Goal: Navigation & Orientation: Understand site structure

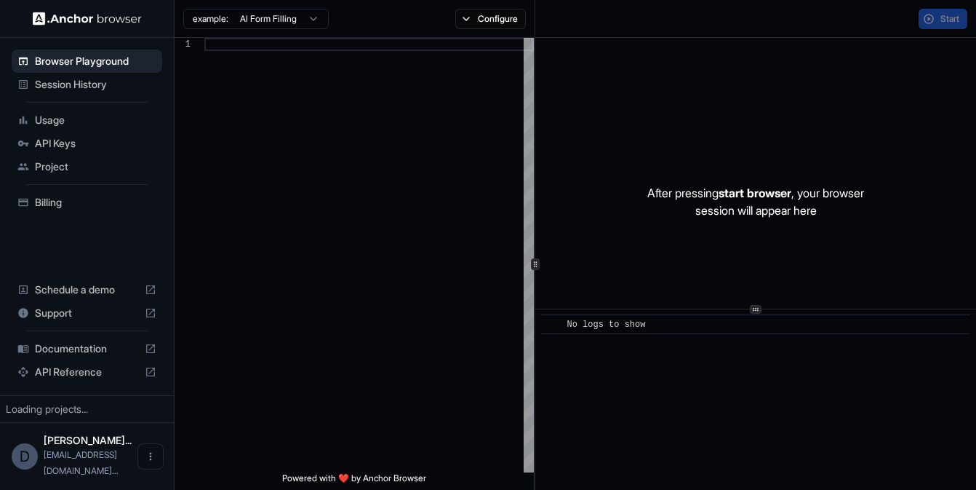
scroll to position [118, 0]
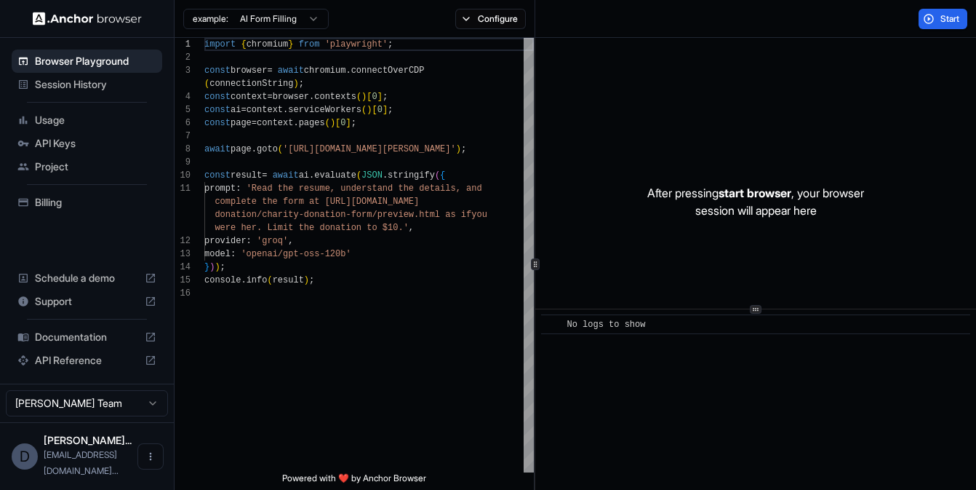
click at [296, 23] on html "Browser Playground Session History Usage API Keys Project Billing Schedule a de…" at bounding box center [488, 245] width 976 height 490
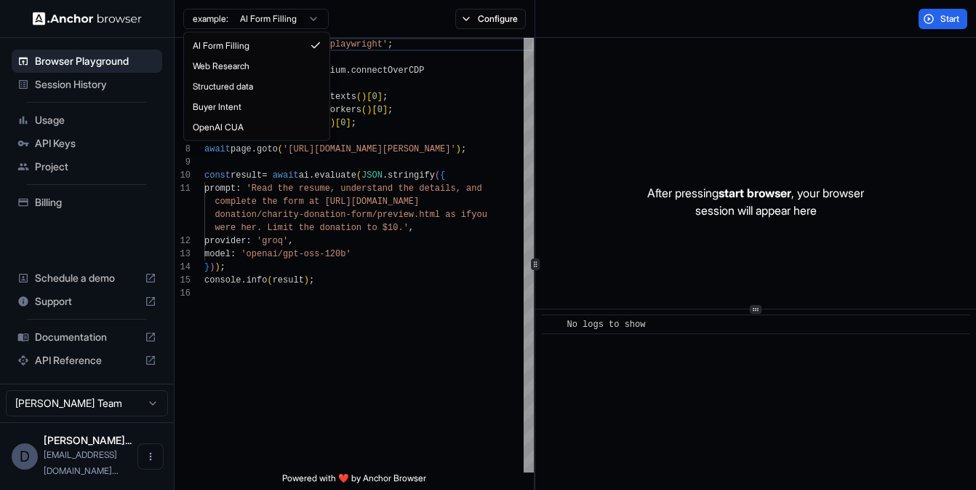
click at [446, 164] on html "Browser Playground Session History Usage API Keys Project Billing Schedule a de…" at bounding box center [488, 245] width 976 height 490
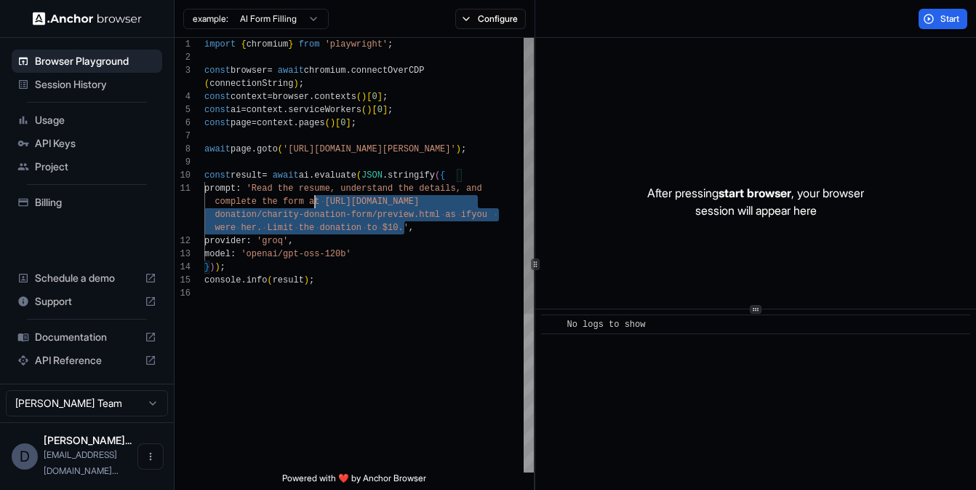
scroll to position [13, 0]
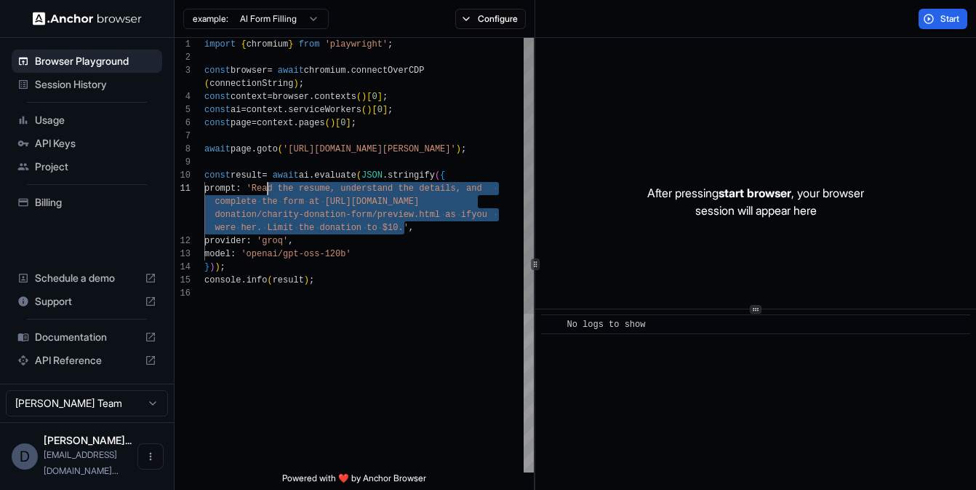
drag, startPoint x: 402, startPoint y: 230, endPoint x: 265, endPoint y: 189, distance: 143.4
click at [265, 189] on div "import { chromium } from 'playwright' ; const browser = await chromium . connec…" at bounding box center [369, 379] width 330 height 683
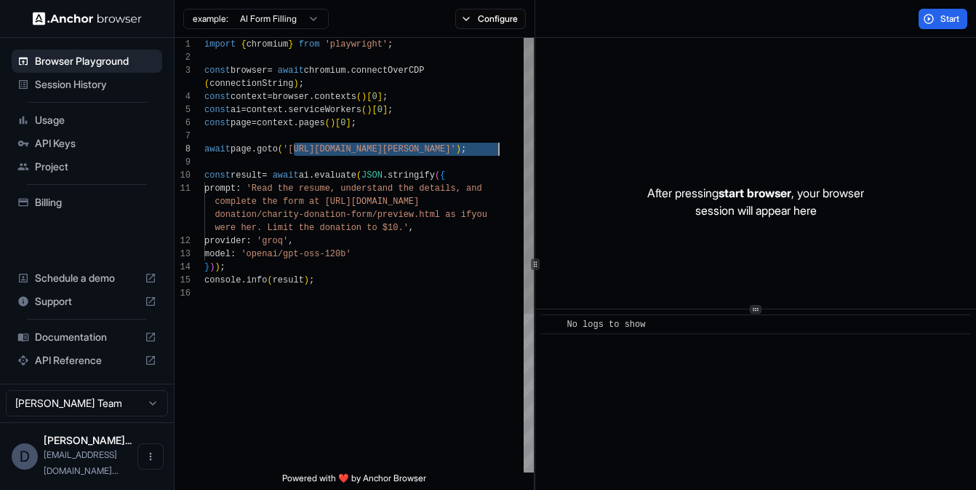
drag, startPoint x: 295, startPoint y: 151, endPoint x: 498, endPoint y: 150, distance: 203.7
click at [498, 150] on div "import { chromium } from 'playwright' ; const browser = await chromium . connec…" at bounding box center [369, 379] width 330 height 683
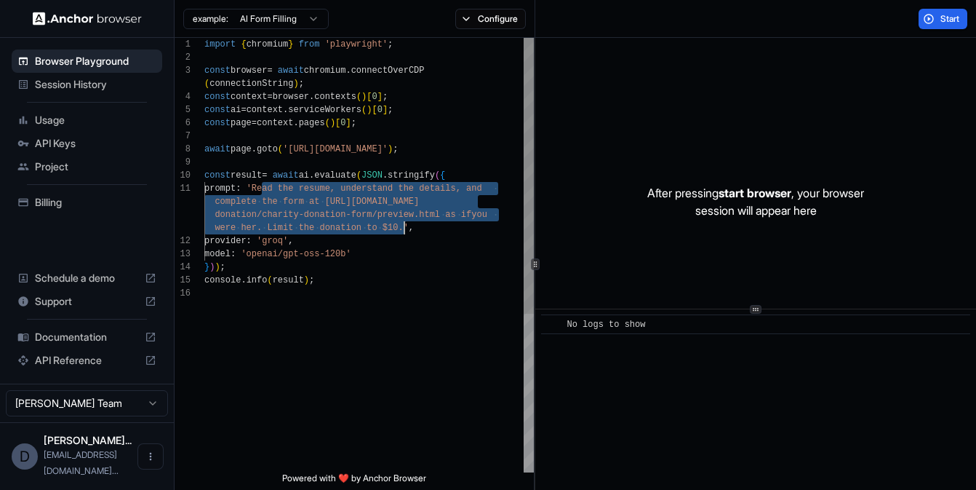
drag, startPoint x: 263, startPoint y: 188, endPoint x: 404, endPoint y: 222, distance: 145.1
click at [404, 223] on div "import { chromium } from 'playwright' ; const browser = await chromium . connec…" at bounding box center [369, 379] width 330 height 683
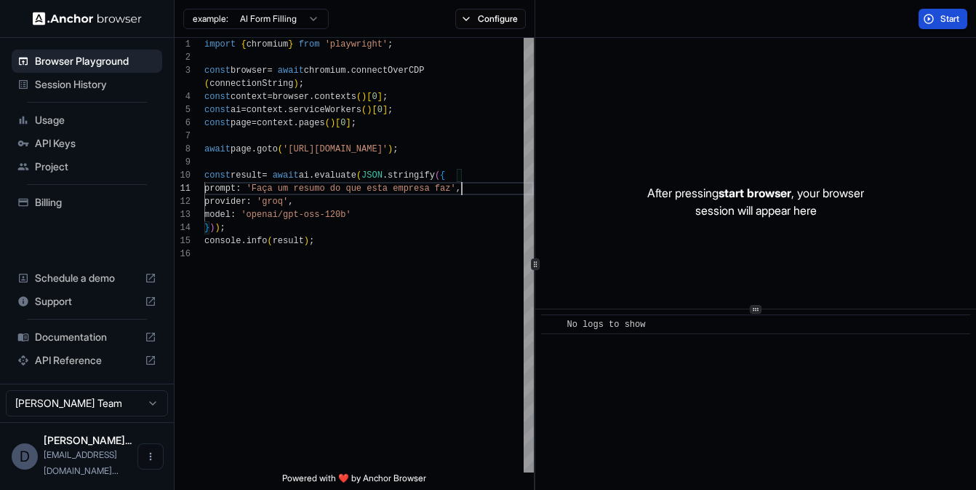
click at [942, 17] on span "Start" at bounding box center [951, 19] width 20 height 12
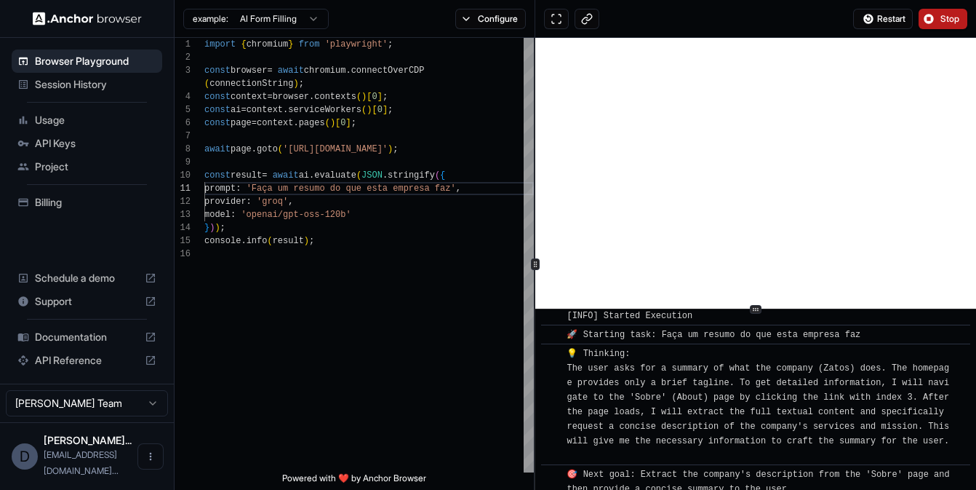
scroll to position [0, 0]
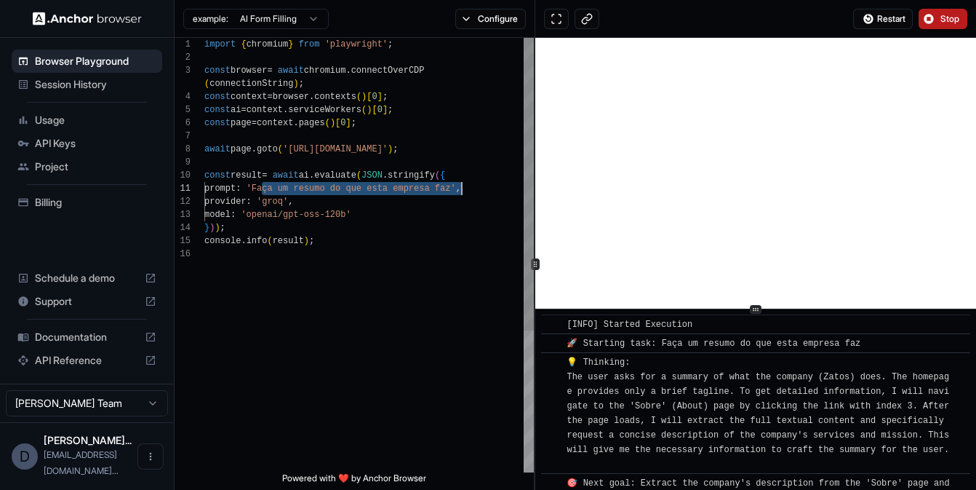
drag, startPoint x: 261, startPoint y: 190, endPoint x: 463, endPoint y: 189, distance: 201.6
click at [463, 189] on div "import { chromium } from 'playwright' ; const browser = await chromium . connec…" at bounding box center [369, 360] width 330 height 644
type textarea "**********"
click at [926, 17] on button "Stop" at bounding box center [943, 19] width 49 height 20
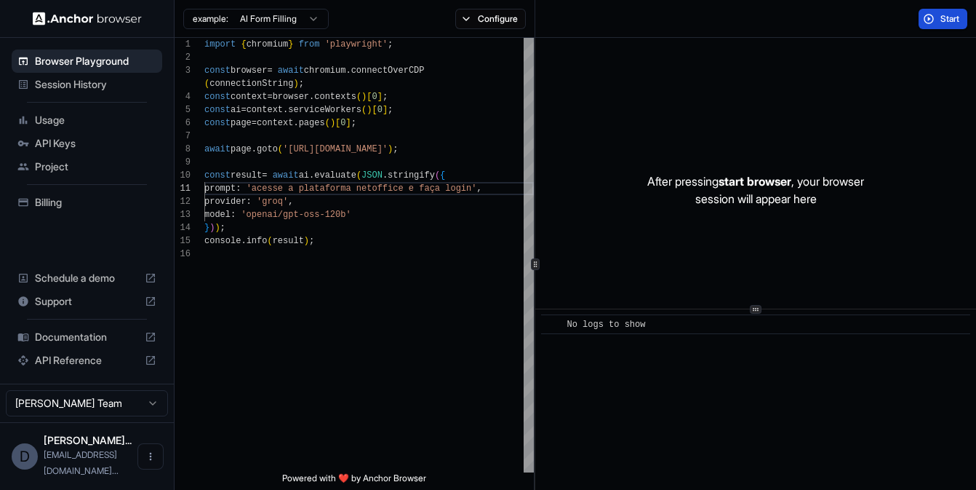
click at [947, 23] on span "Start" at bounding box center [951, 19] width 20 height 12
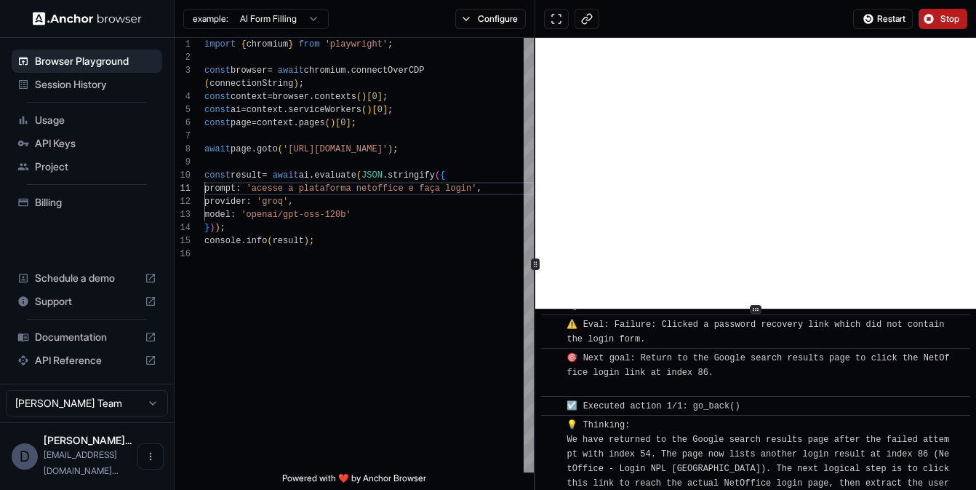
scroll to position [3158, 0]
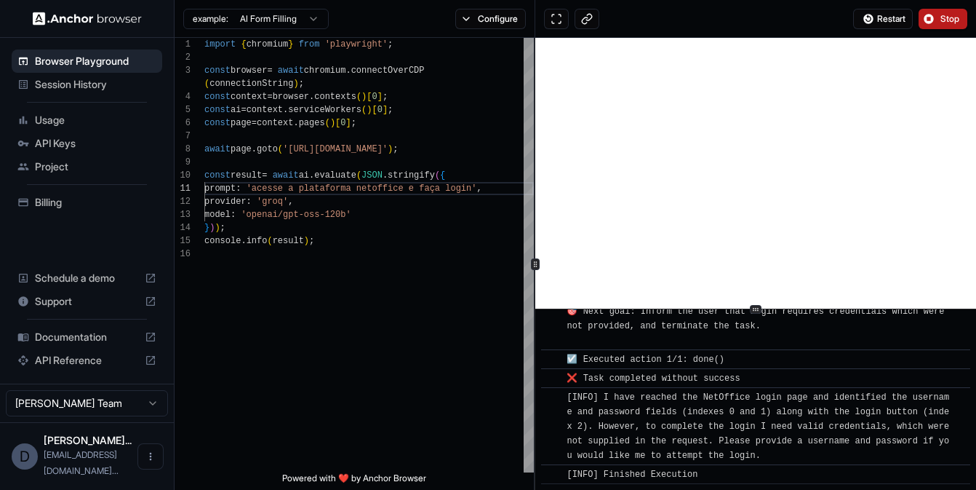
click at [52, 19] on img at bounding box center [87, 19] width 109 height 14
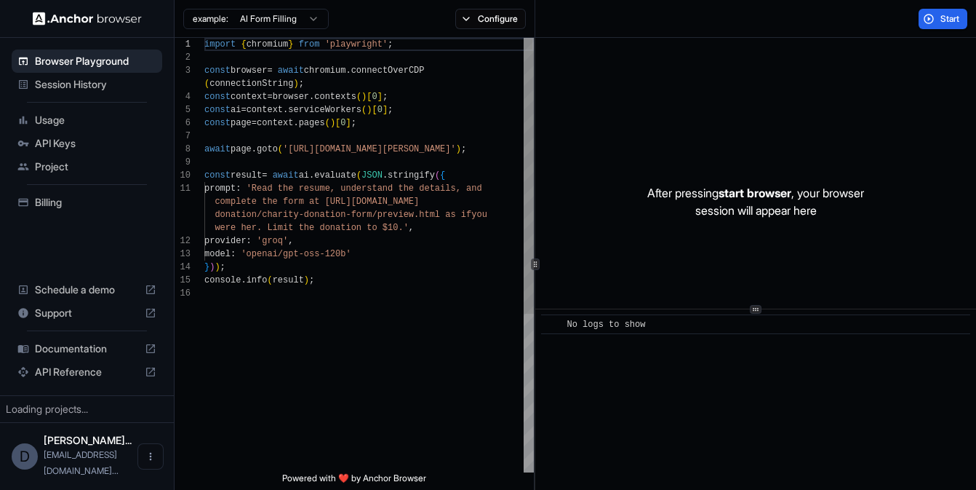
scroll to position [118, 0]
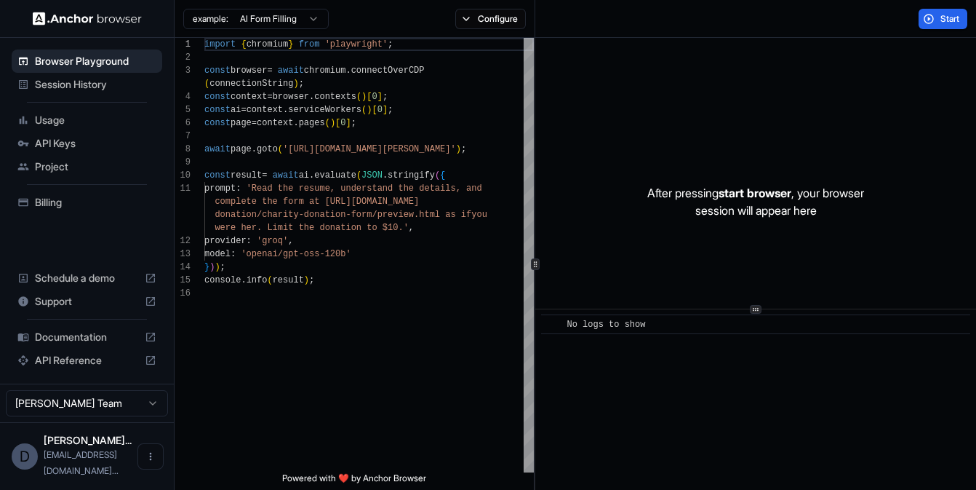
click at [90, 145] on span "API Keys" at bounding box center [96, 143] width 122 height 15
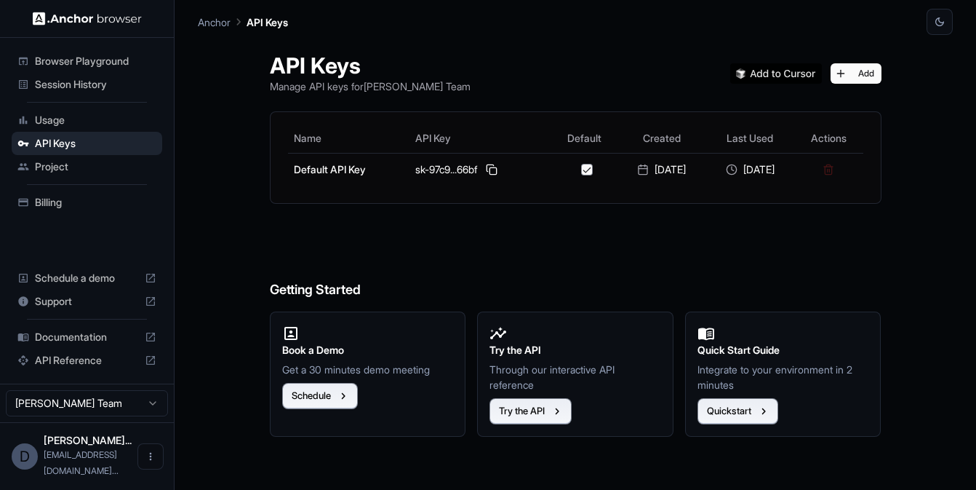
click at [51, 124] on span "Usage" at bounding box center [96, 120] width 122 height 15
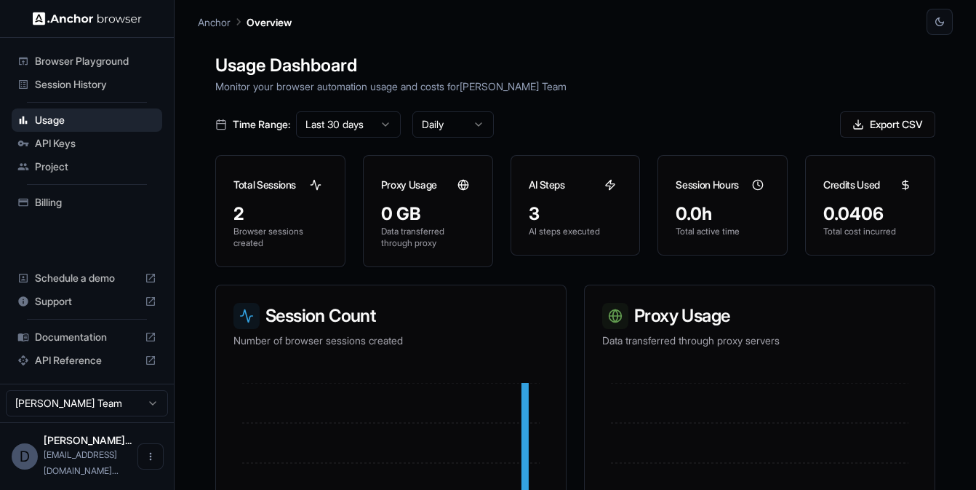
click at [61, 170] on span "Project" at bounding box center [96, 166] width 122 height 15
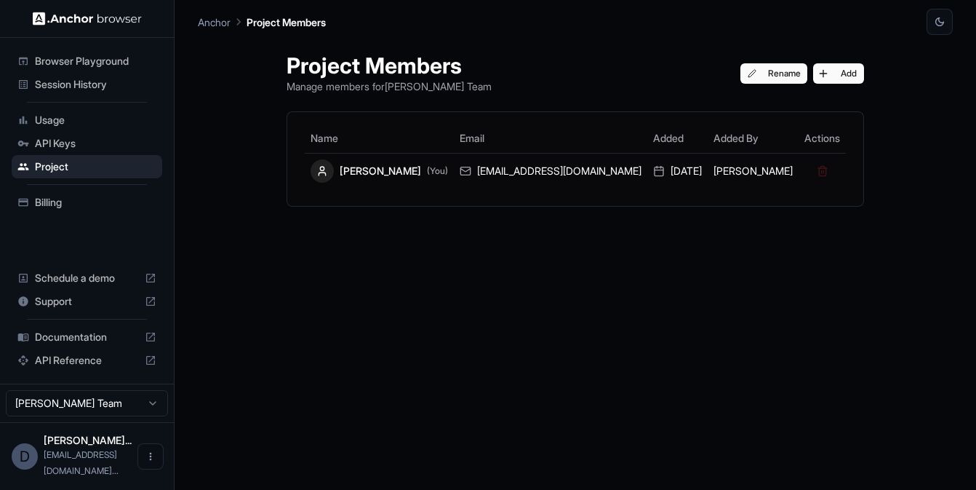
click at [103, 344] on span "Documentation" at bounding box center [87, 337] width 104 height 15
click at [109, 87] on span "Session History" at bounding box center [96, 84] width 122 height 15
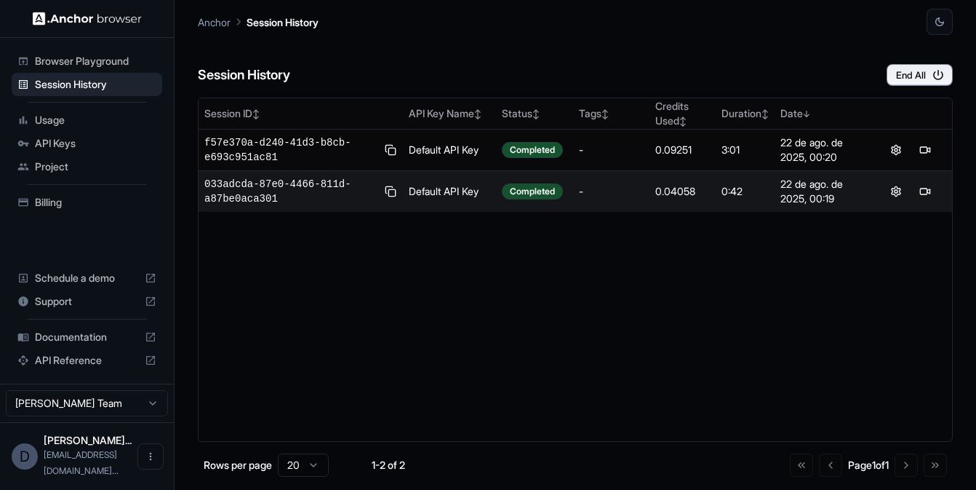
click at [104, 68] on div "Browser Playground" at bounding box center [87, 60] width 151 height 23
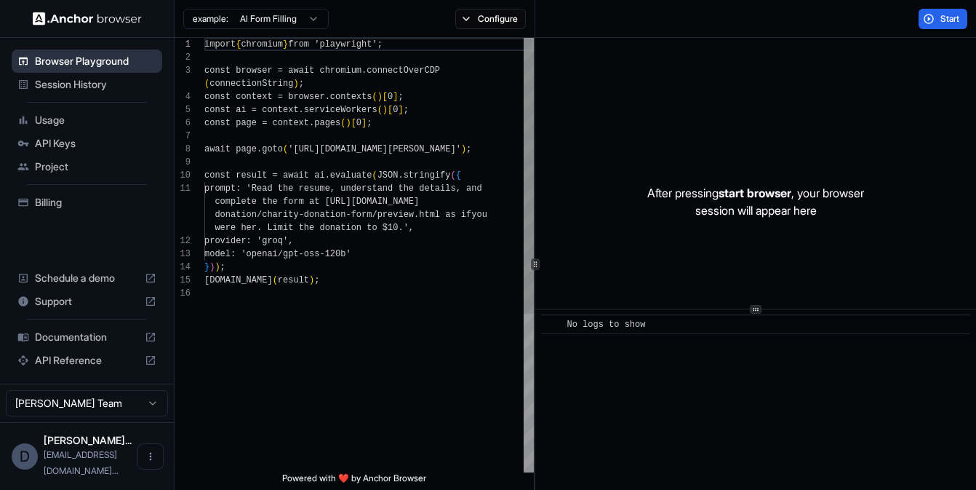
scroll to position [118, 0]
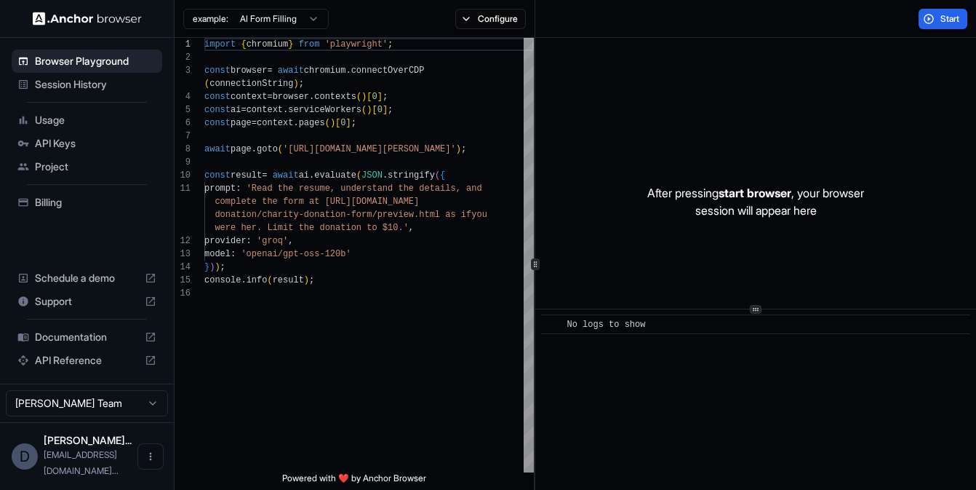
click at [106, 81] on span "Session History" at bounding box center [96, 84] width 122 height 15
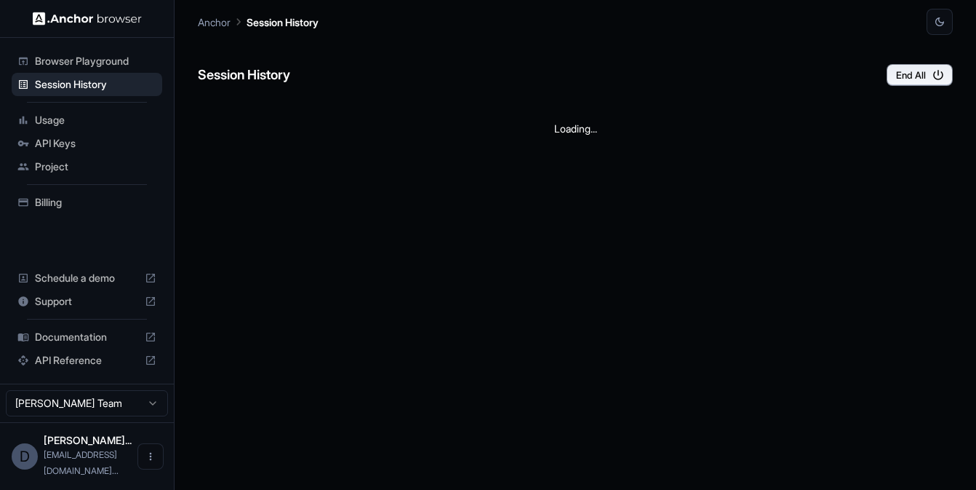
click at [55, 167] on span "Project" at bounding box center [96, 166] width 122 height 15
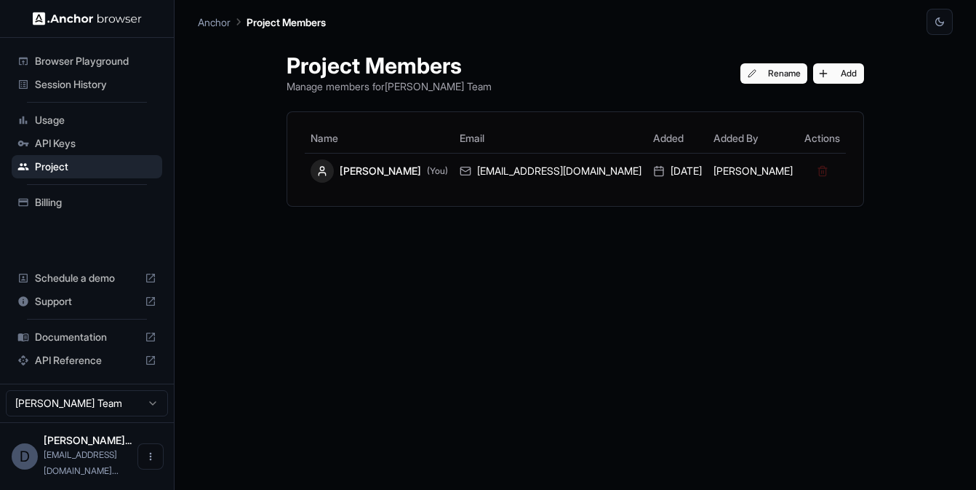
click at [99, 61] on span "Browser Playground" at bounding box center [96, 61] width 122 height 15
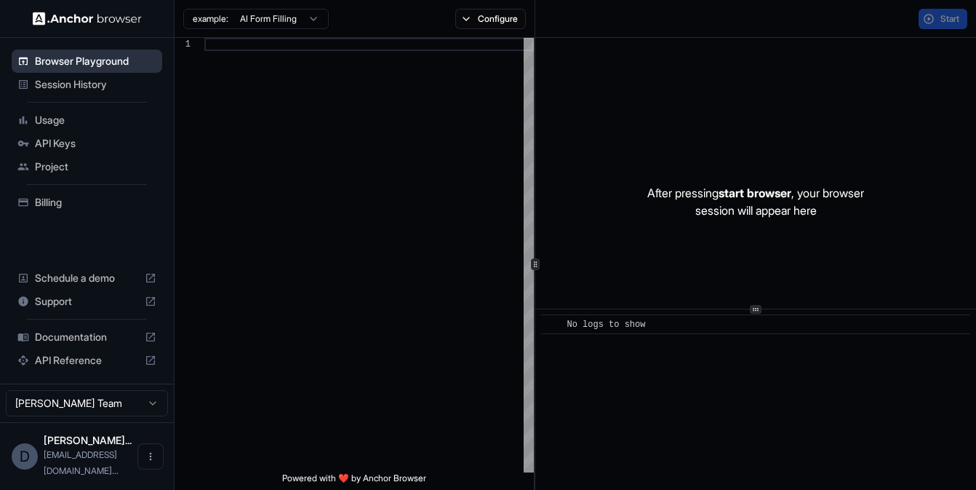
scroll to position [118, 0]
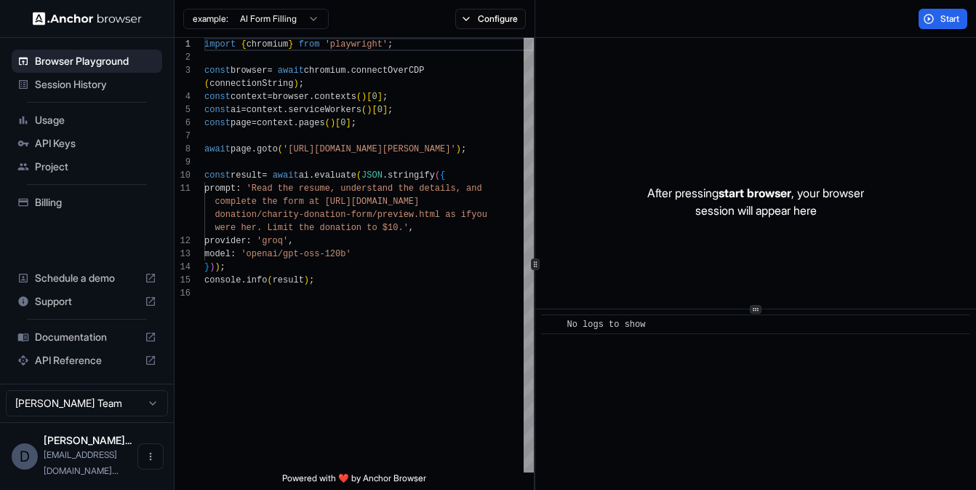
click at [287, 22] on html "Browser Playground Session History Usage API Keys Project Billing Schedule a de…" at bounding box center [488, 245] width 976 height 490
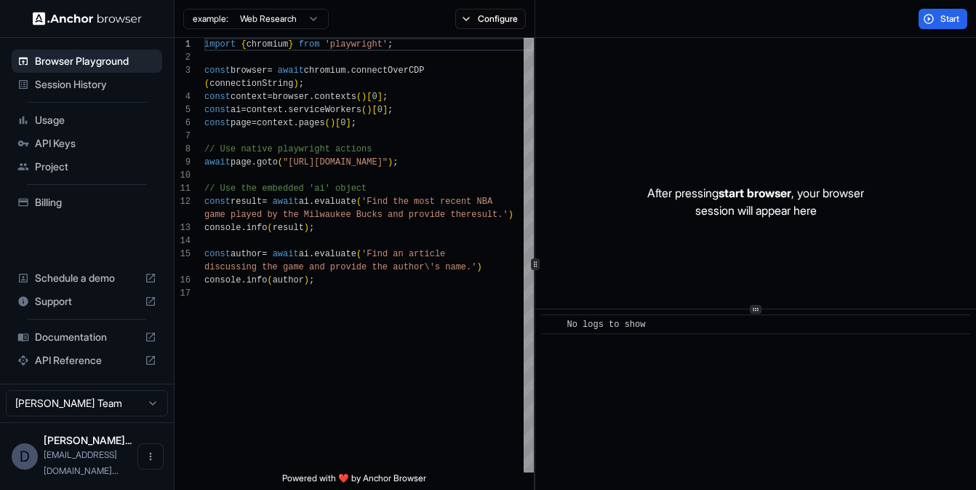
click at [289, 25] on html "Browser Playground Session History Usage API Keys Project Billing Schedule a de…" at bounding box center [488, 245] width 976 height 490
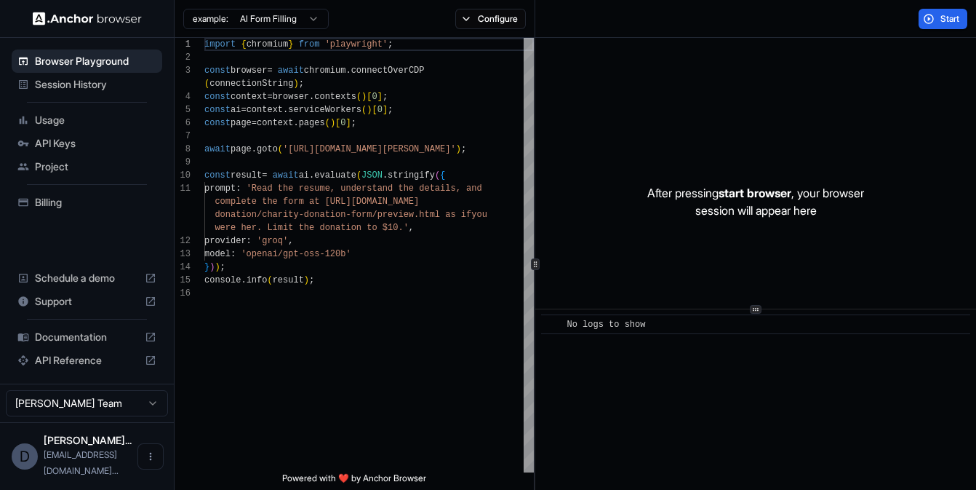
click at [283, 18] on html "Browser Playground Session History Usage API Keys Project Billing Schedule a de…" at bounding box center [488, 245] width 976 height 490
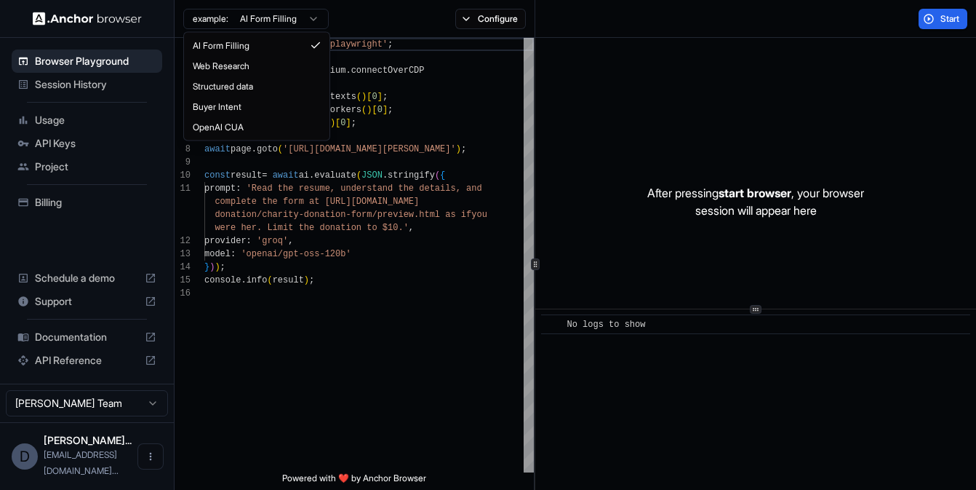
scroll to position [92, 0]
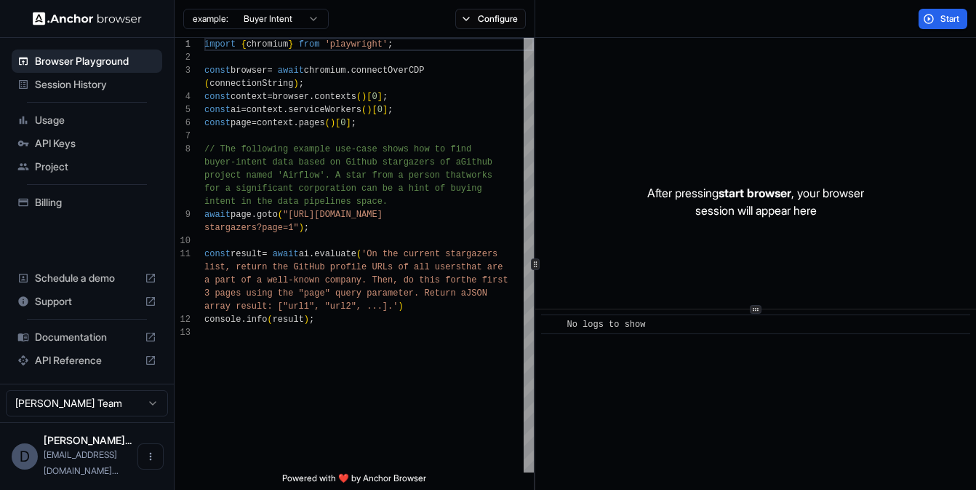
click at [287, 21] on html "Browser Playground Session History Usage API Keys Project Billing Schedule a de…" at bounding box center [488, 245] width 976 height 490
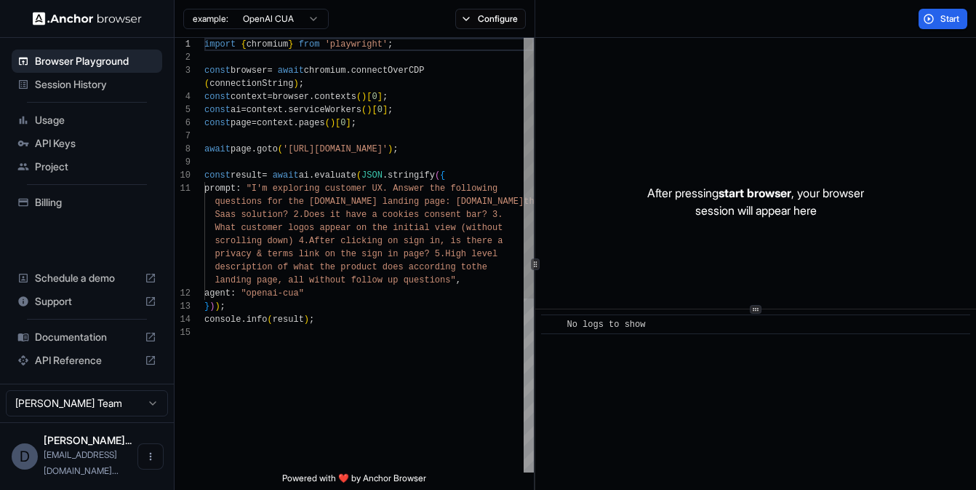
scroll to position [118, 0]
click at [311, 15] on html "Browser Playground Session History Usage API Keys Project Billing Schedule a de…" at bounding box center [488, 245] width 976 height 490
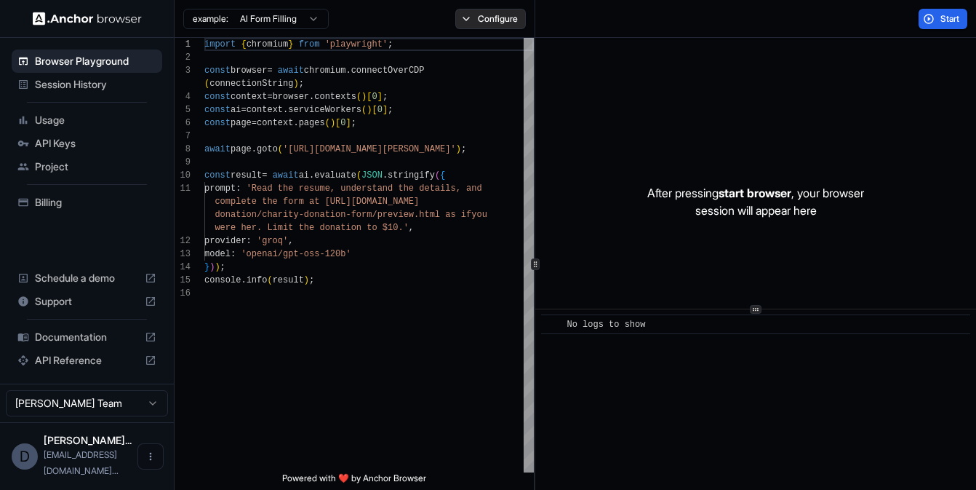
click at [490, 25] on button "Configure" at bounding box center [490, 19] width 71 height 20
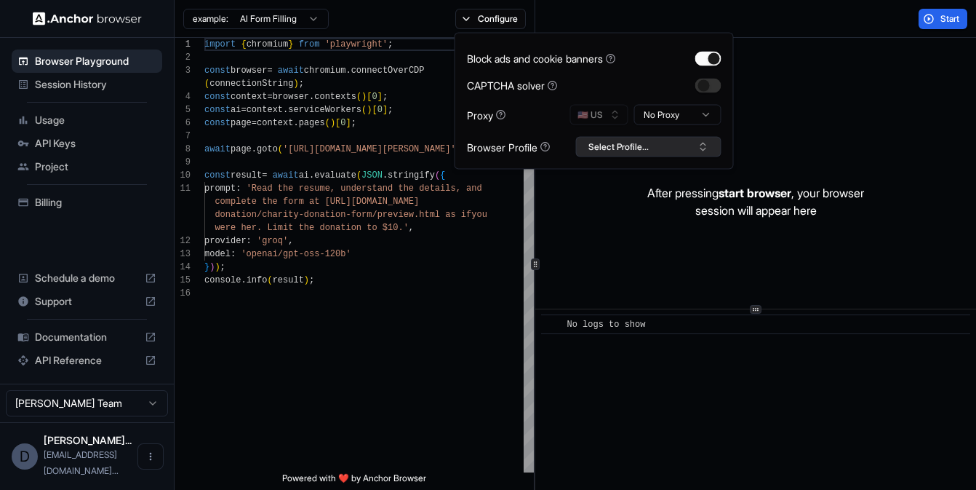
click at [616, 146] on button "Select Profile..." at bounding box center [649, 147] width 146 height 20
click at [516, 17] on button "Configure" at bounding box center [490, 19] width 71 height 20
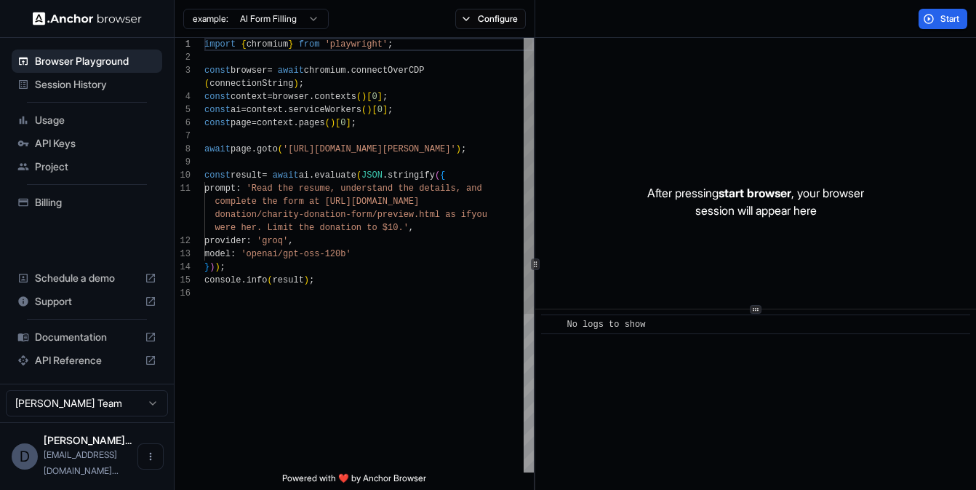
type textarea "**********"
click at [414, 191] on div "import { chromium } from 'playwright' ; const browser = await chromium . connec…" at bounding box center [369, 379] width 330 height 683
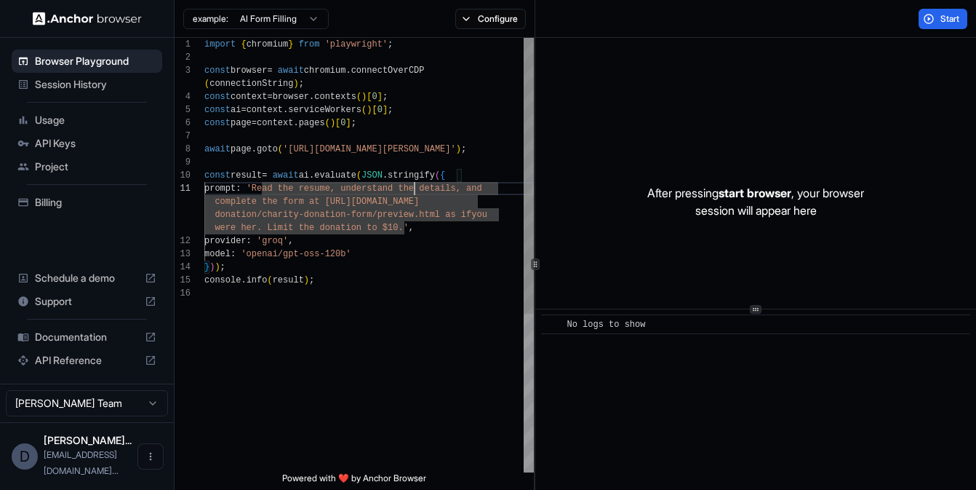
click at [386, 239] on div "import { chromium } from 'playwright' ; const browser = await chromium . connec…" at bounding box center [369, 379] width 330 height 683
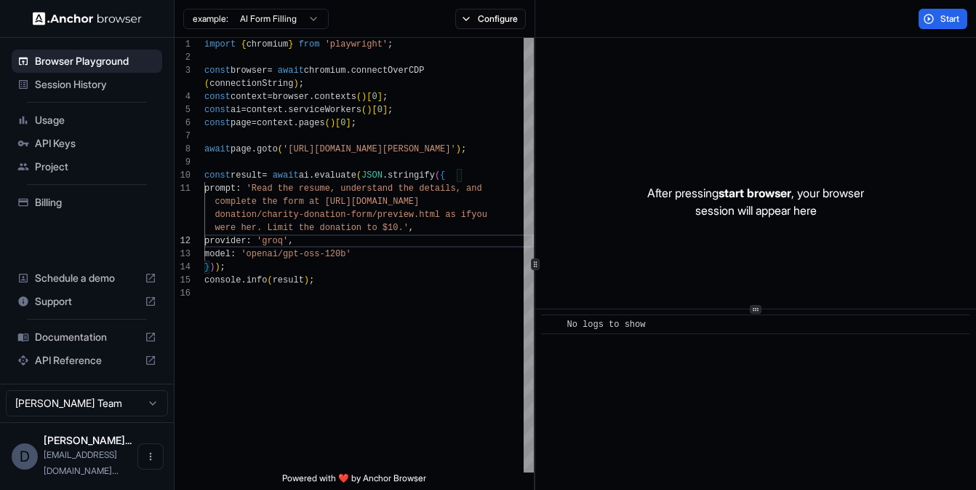
click at [96, 344] on span "Documentation" at bounding box center [87, 337] width 104 height 15
click at [88, 125] on span "Usage" at bounding box center [96, 120] width 122 height 15
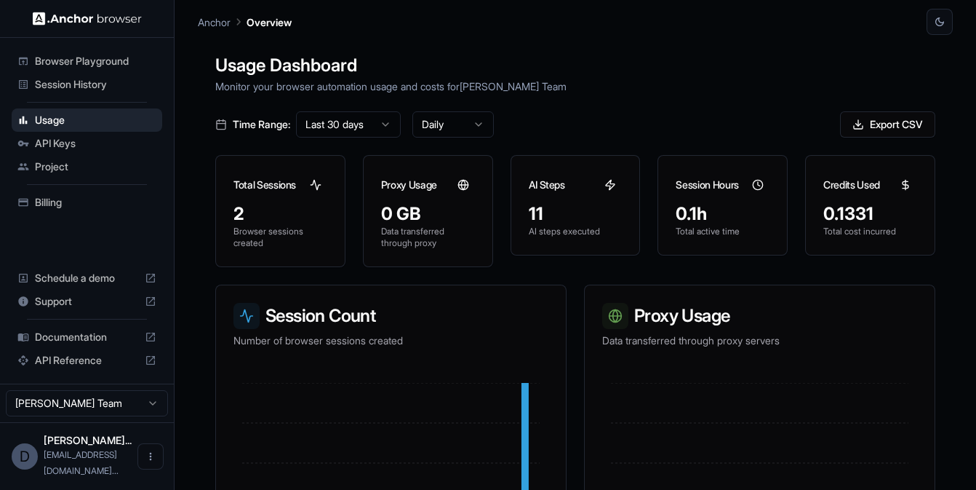
click at [56, 203] on span "Billing" at bounding box center [96, 202] width 122 height 15
